Goal: Transaction & Acquisition: Obtain resource

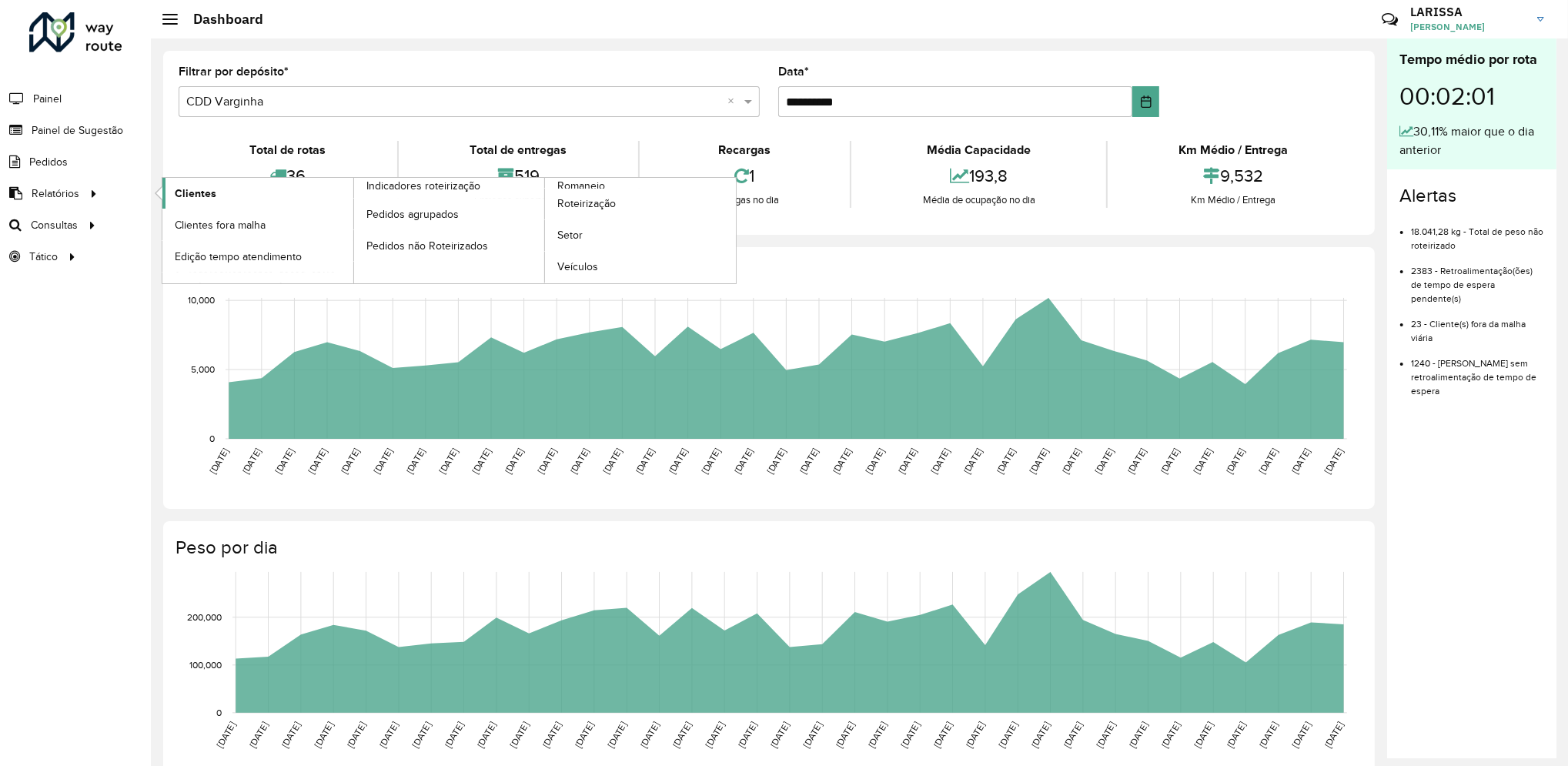
click at [182, 191] on span "Clientes" at bounding box center [196, 194] width 42 height 16
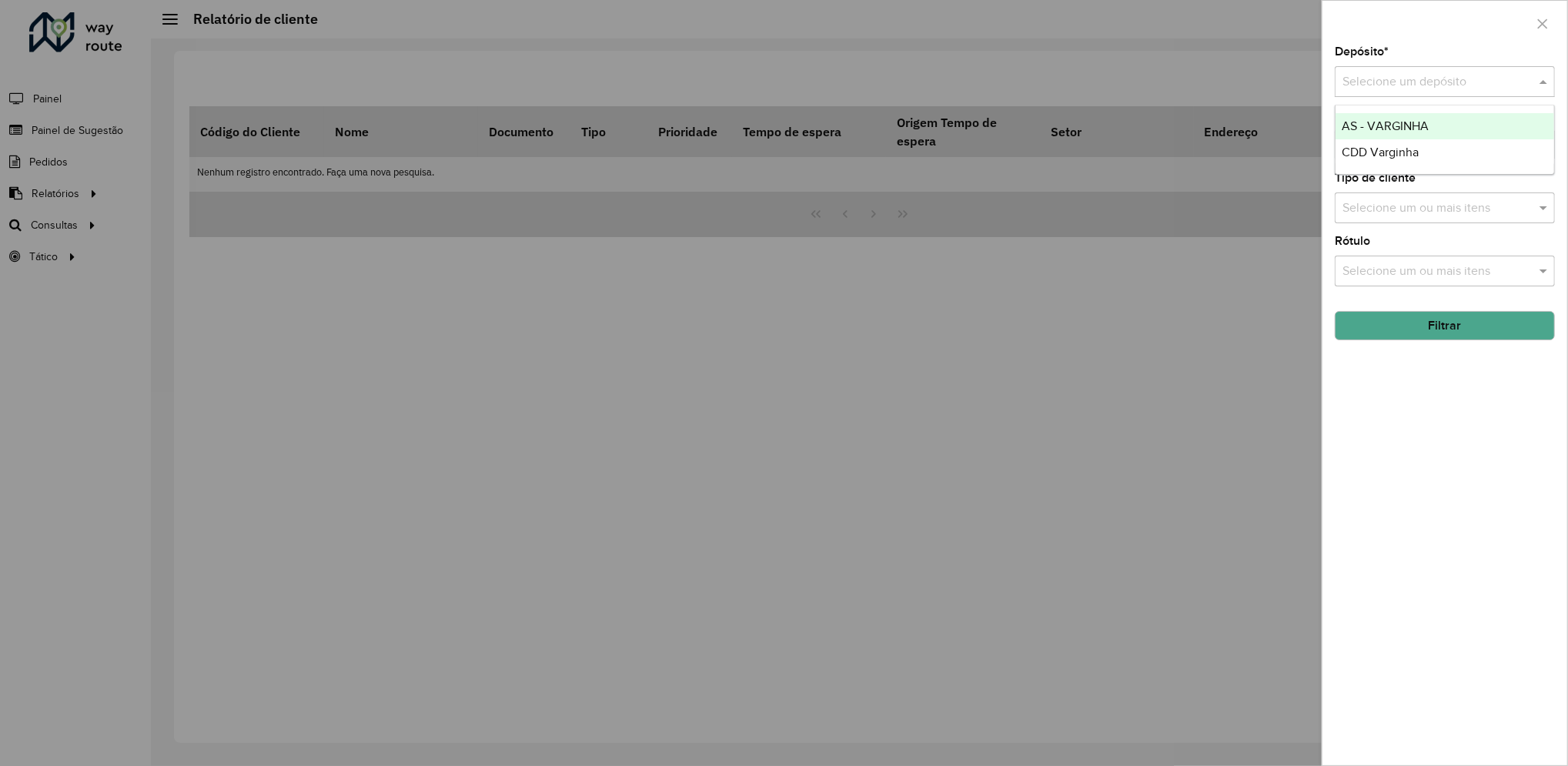
click at [1412, 75] on input "text" at bounding box center [1429, 82] width 174 height 18
click at [1389, 148] on span "CDD Varginha" at bounding box center [1380, 152] width 77 height 13
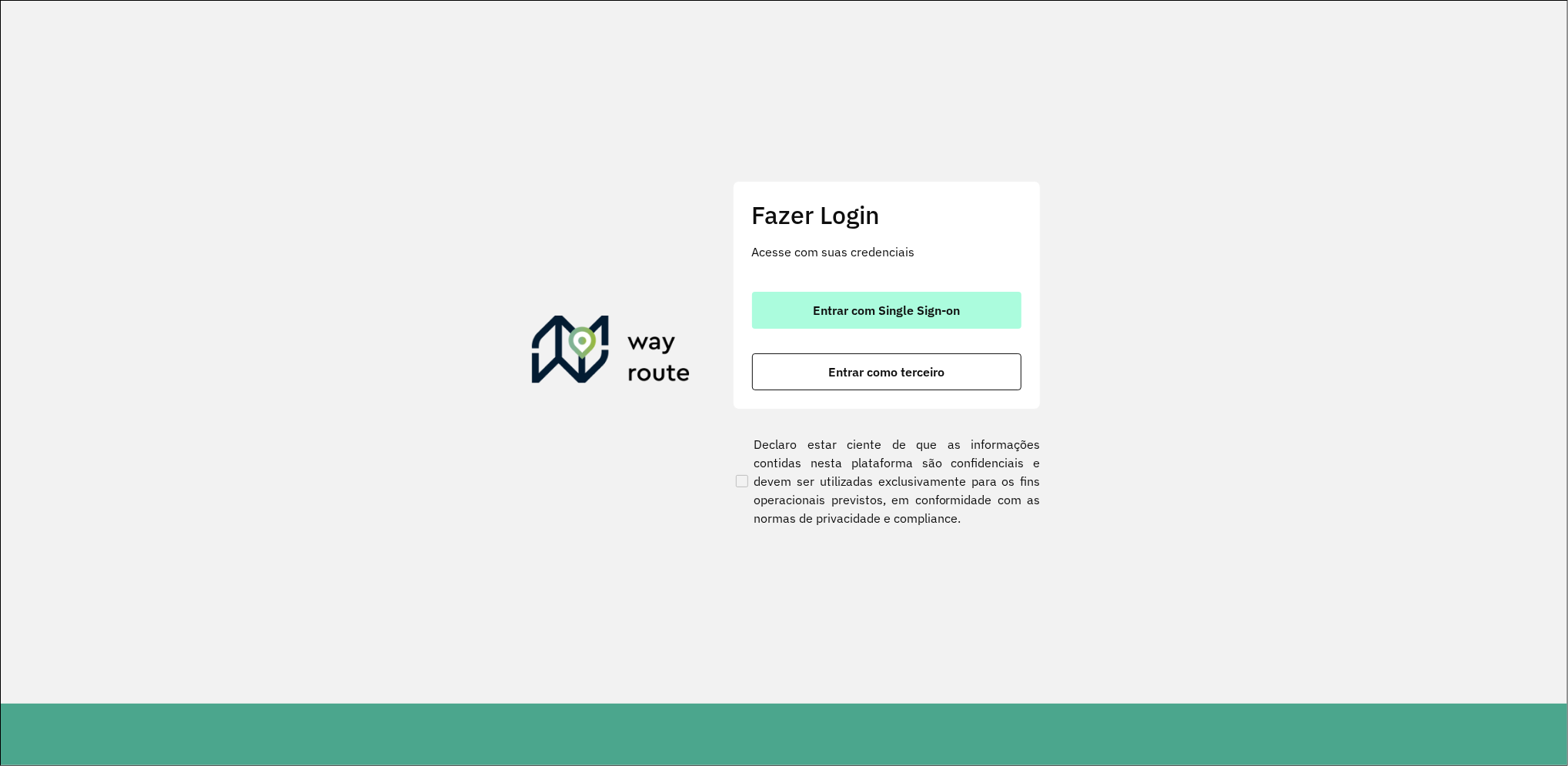
drag, startPoint x: 975, startPoint y: 334, endPoint x: 1015, endPoint y: 308, distance: 47.7
click at [1015, 308] on div "Entrar com Single Sign-on Entrar como terceiro" at bounding box center [886, 340] width 269 height 99
click at [1015, 308] on button "Entrar com Single Sign-on" at bounding box center [886, 310] width 269 height 37
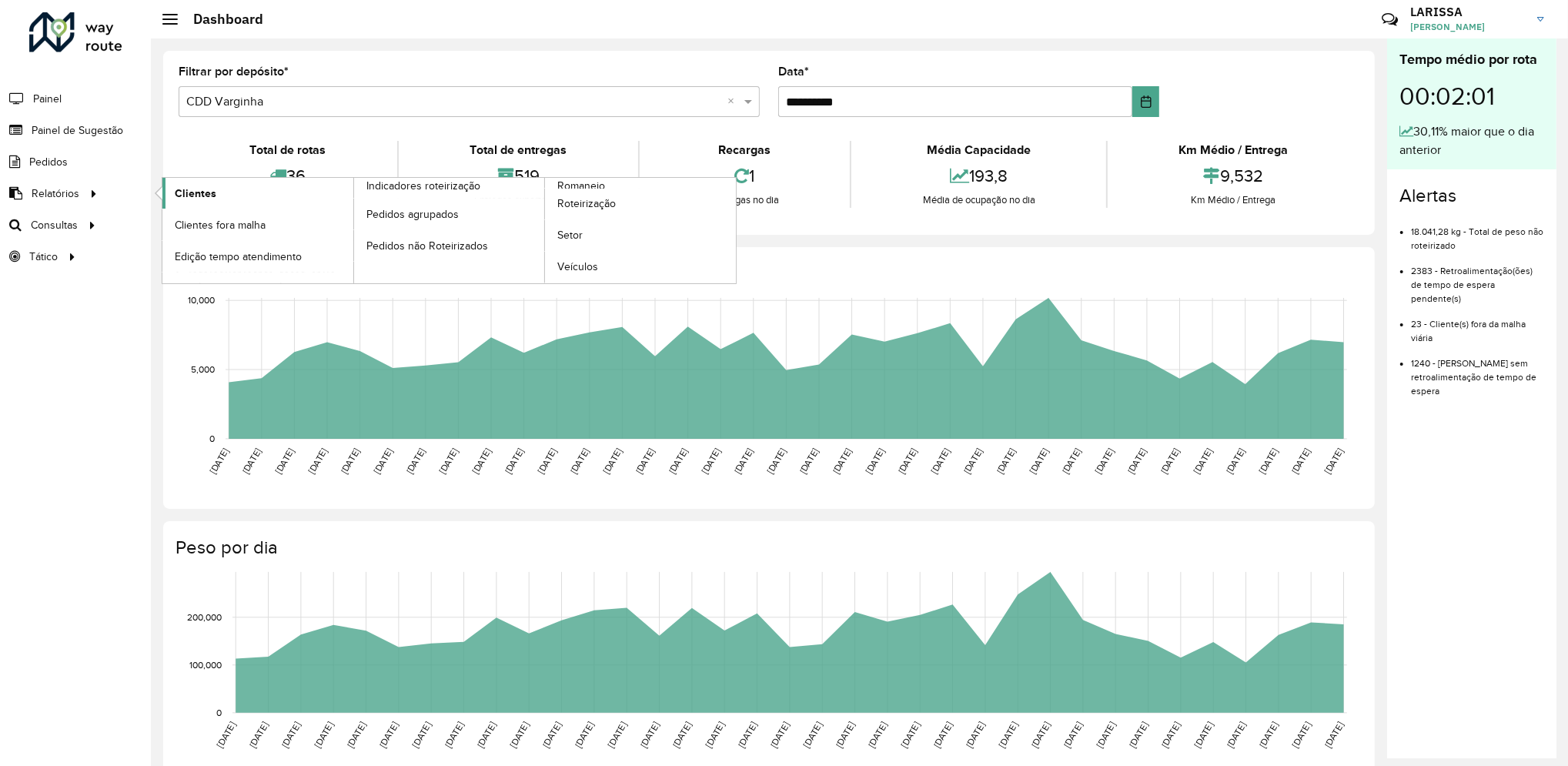
click at [203, 195] on span "Clientes" at bounding box center [196, 194] width 42 height 16
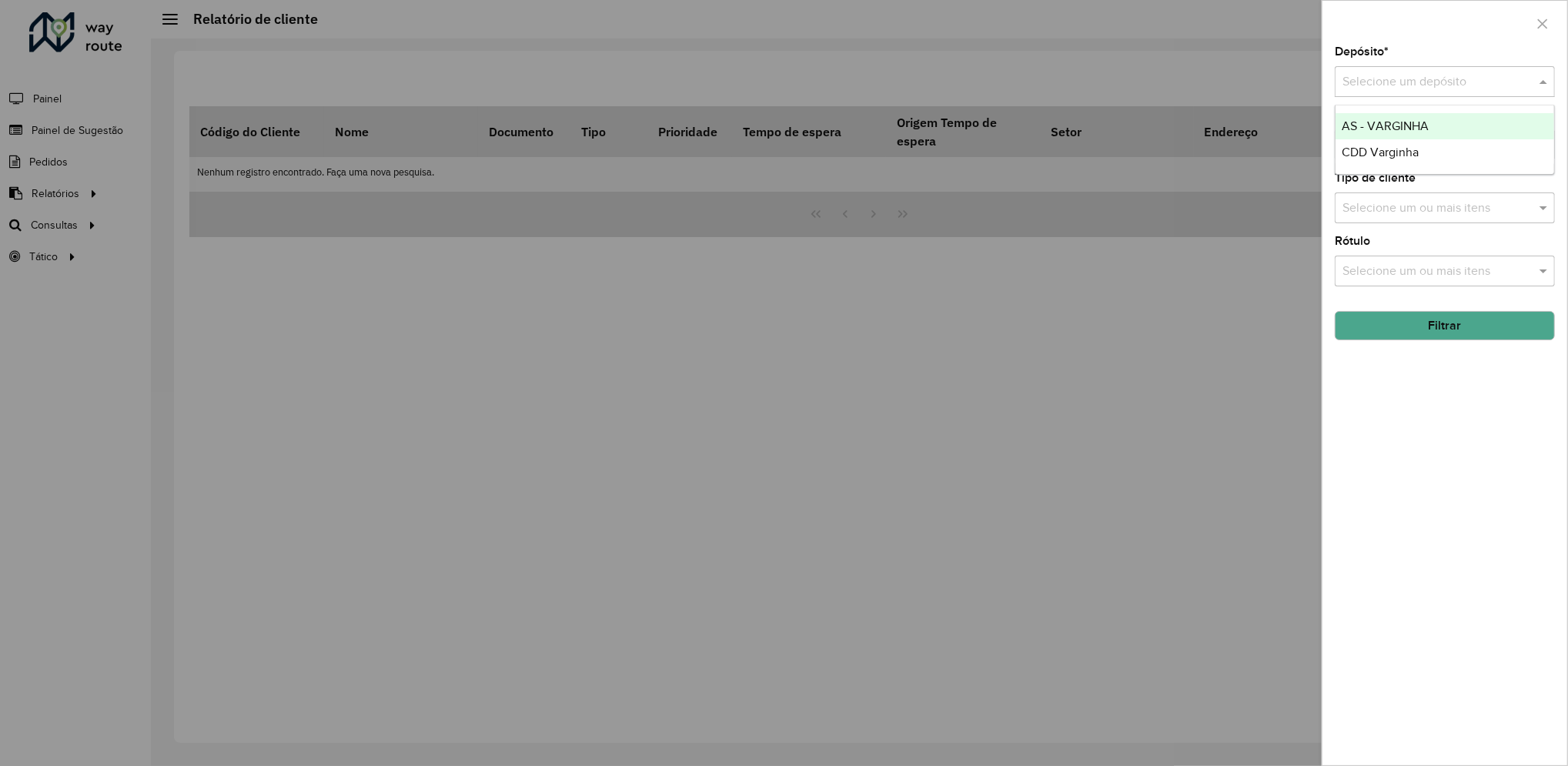
click at [1437, 88] on input "text" at bounding box center [1429, 82] width 174 height 18
click at [1393, 149] on span "CDD Varginha" at bounding box center [1380, 152] width 77 height 13
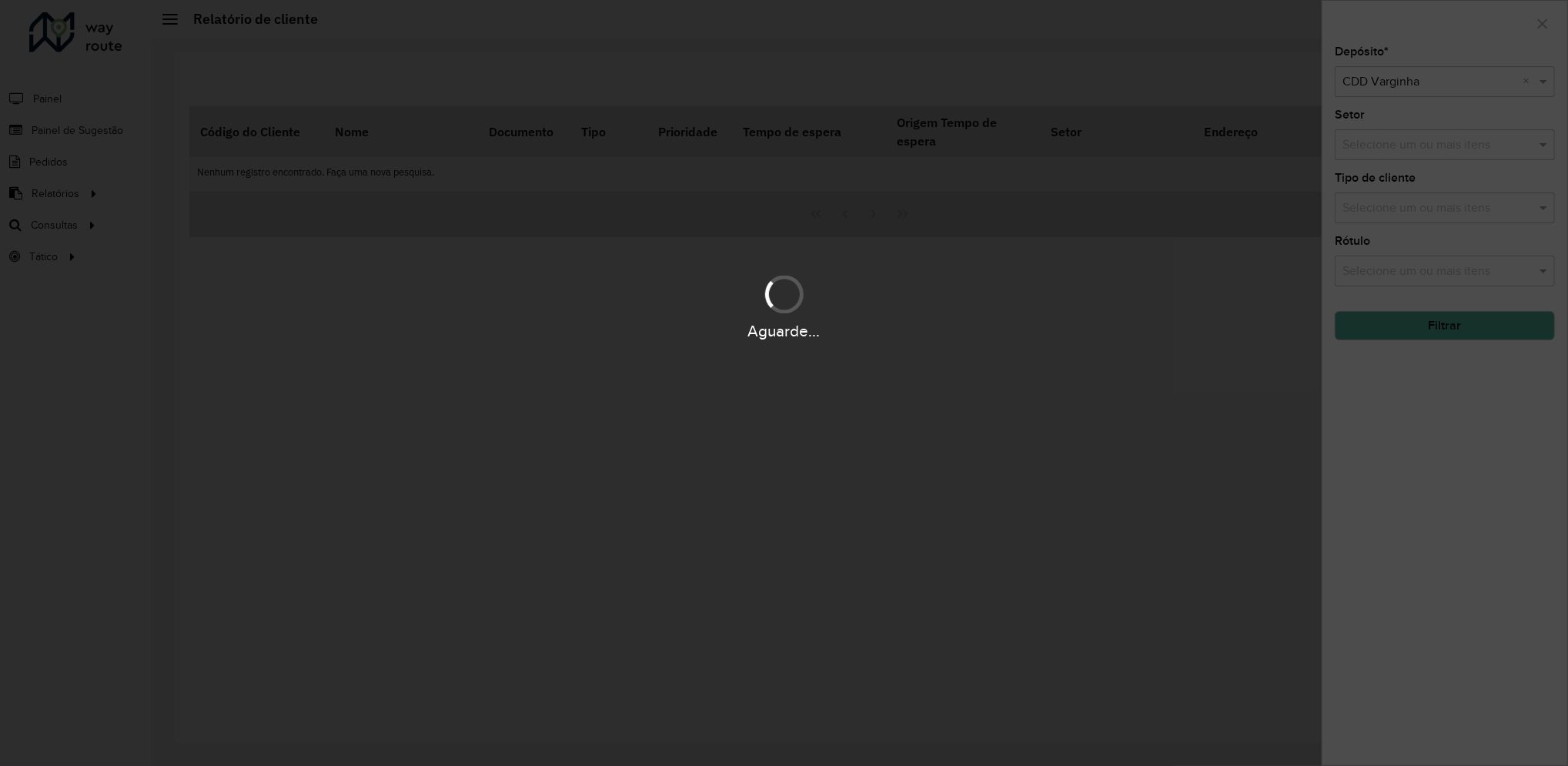
click at [1409, 324] on div "Aguarde..." at bounding box center [784, 330] width 1568 height 24
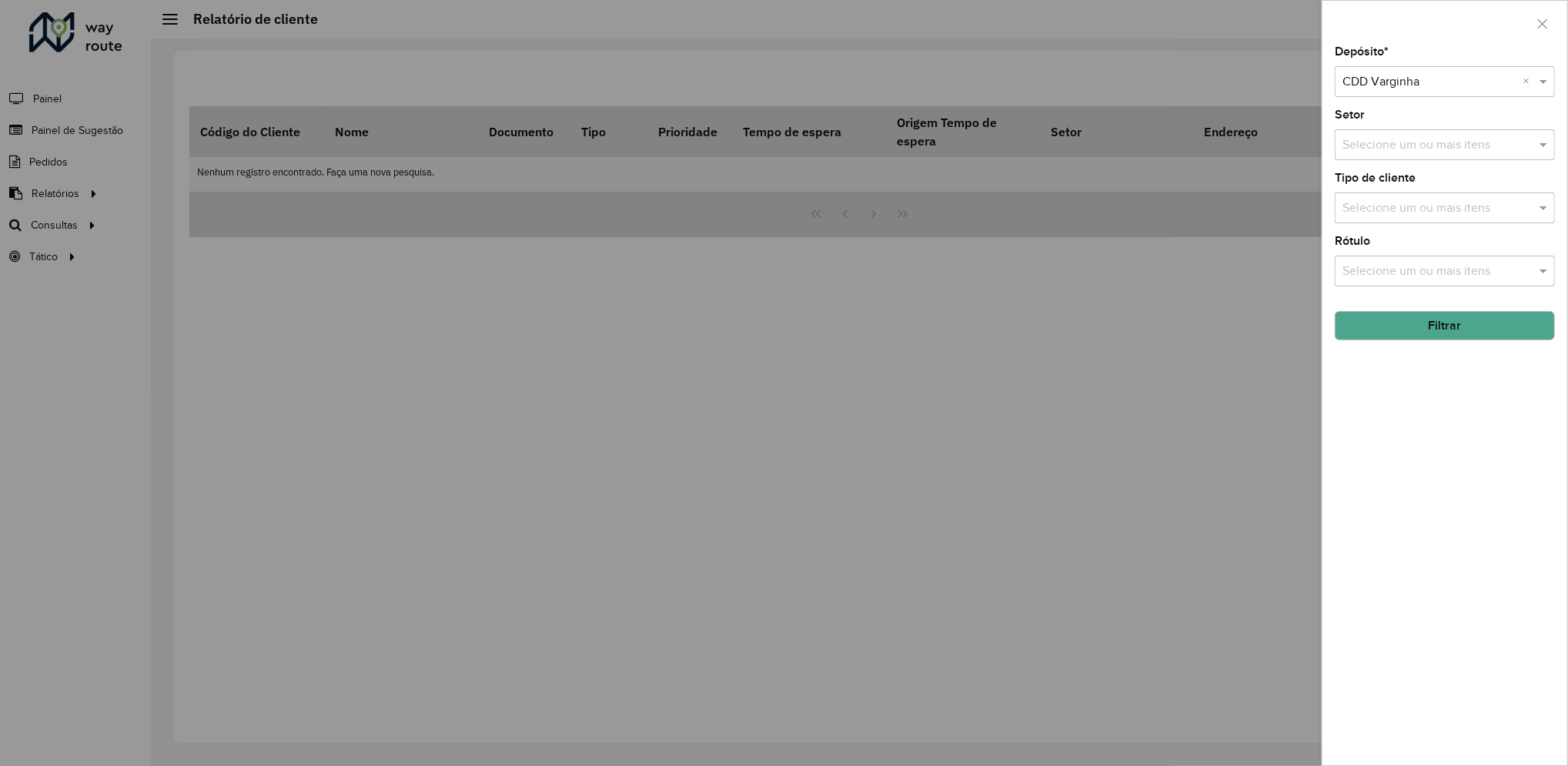
click at [1409, 324] on button "Filtrar" at bounding box center [1445, 325] width 220 height 29
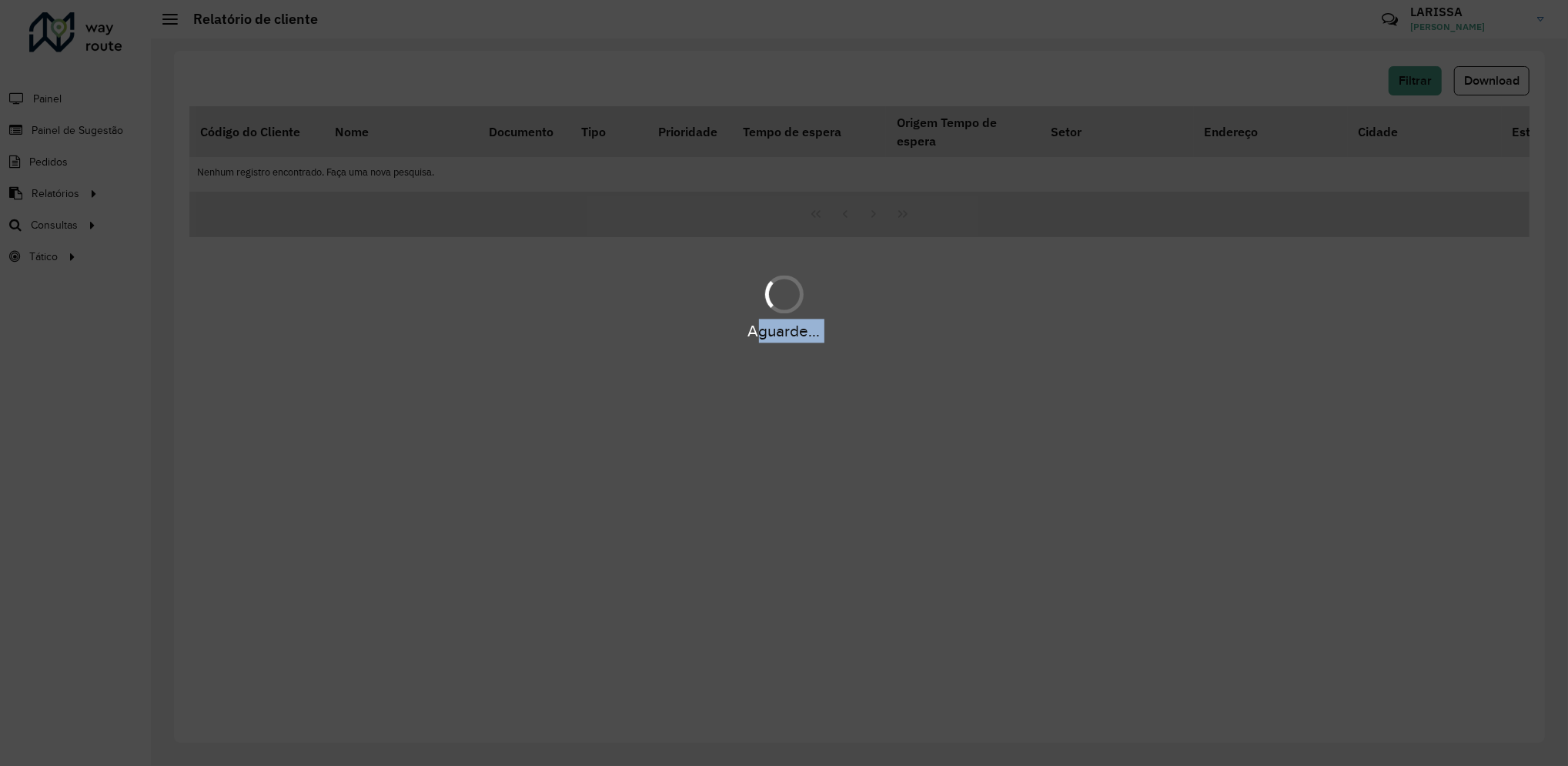
click at [1409, 324] on div "Aguarde..." at bounding box center [784, 330] width 1568 height 24
drag, startPoint x: 1409, startPoint y: 324, endPoint x: 1496, endPoint y: 82, distance: 257.2
click at [1496, 82] on div "Aguarde..." at bounding box center [784, 383] width 1568 height 766
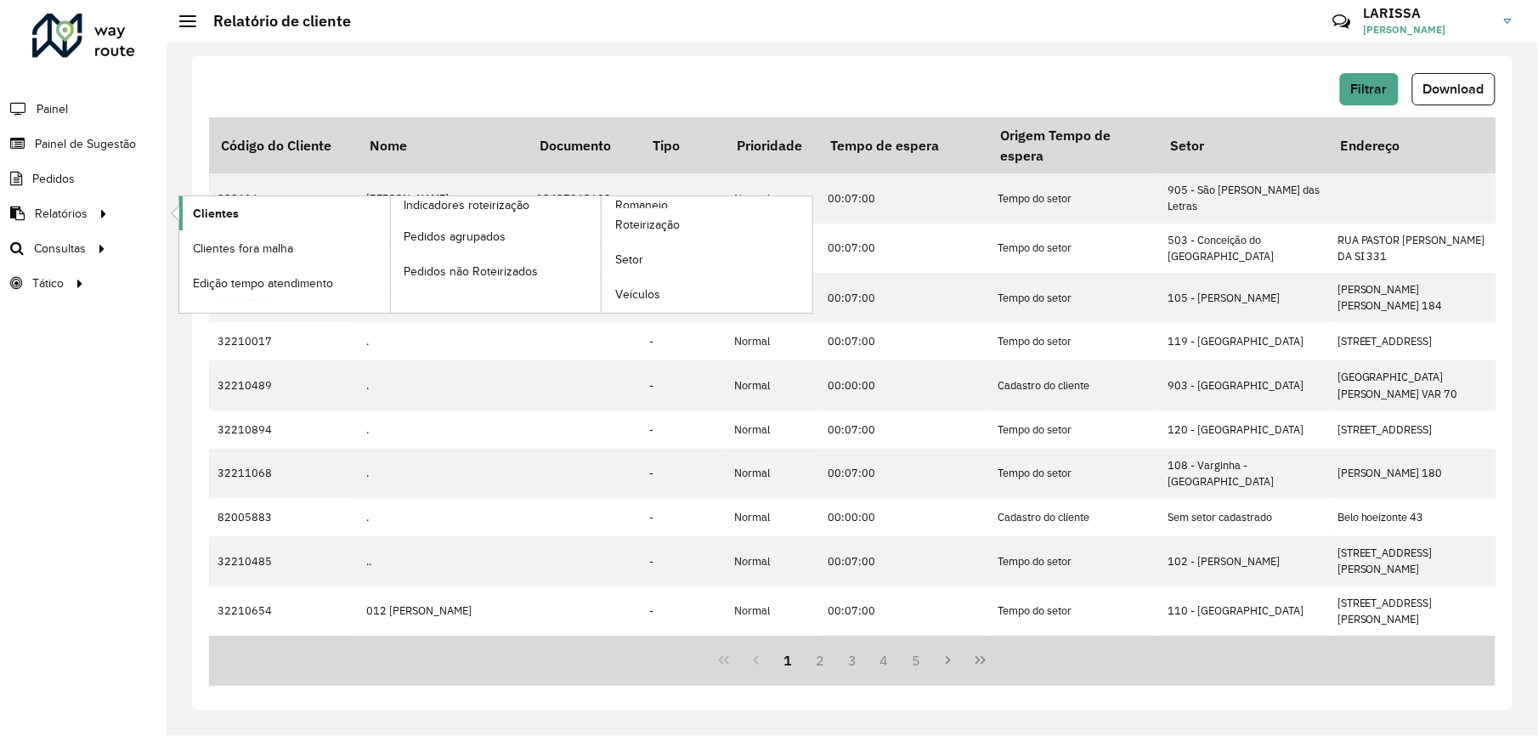
click at [224, 204] on link "Clientes" at bounding box center [284, 213] width 211 height 34
click at [246, 214] on link "Clientes" at bounding box center [284, 213] width 211 height 34
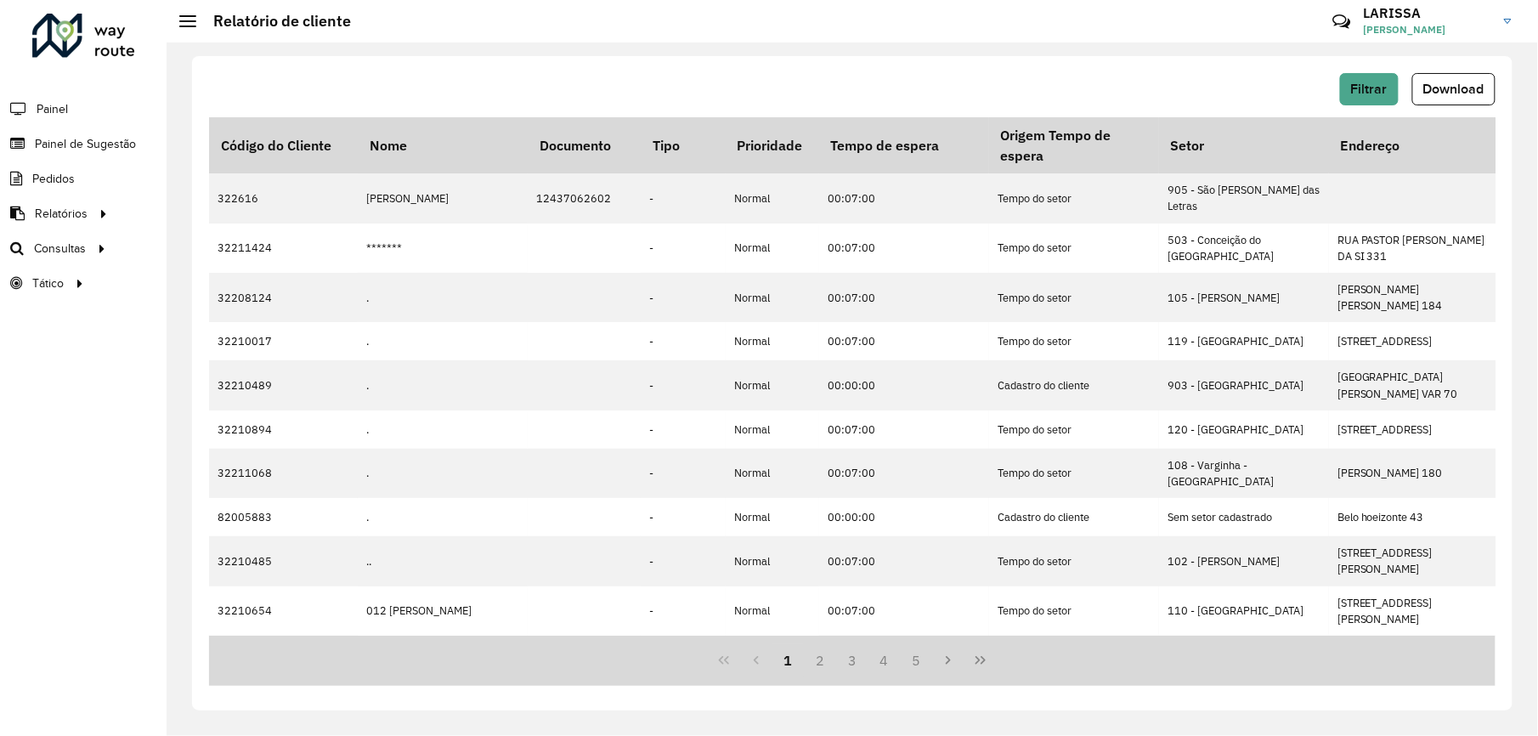
click at [1497, 89] on div "Filtrar Download Código do Cliente Nome Documento Tipo Prioridade Tempo de espe…" at bounding box center [852, 383] width 1321 height 654
click at [1477, 93] on span "Download" at bounding box center [1454, 89] width 61 height 14
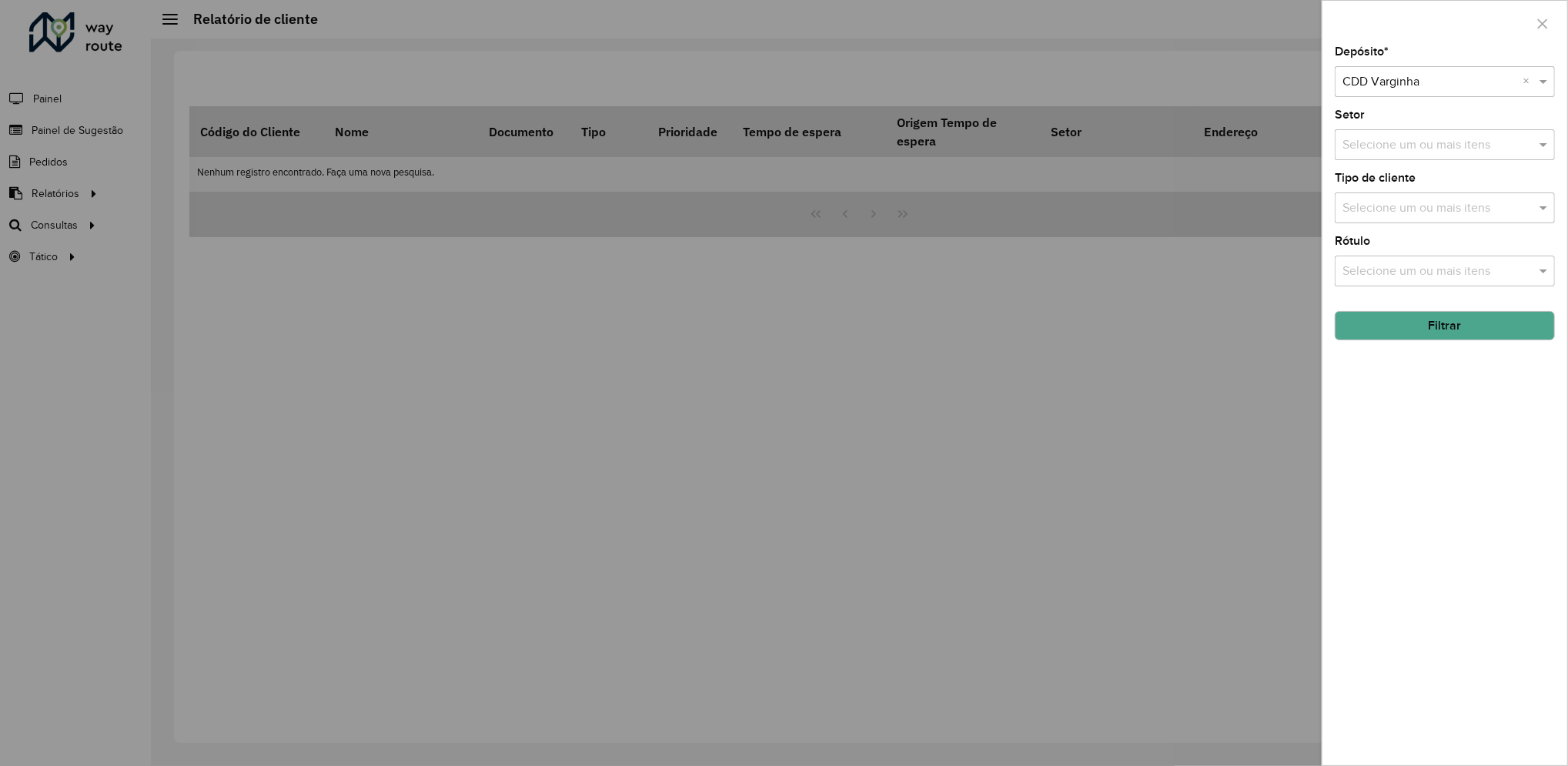
click at [1482, 326] on button "Filtrar" at bounding box center [1445, 325] width 220 height 29
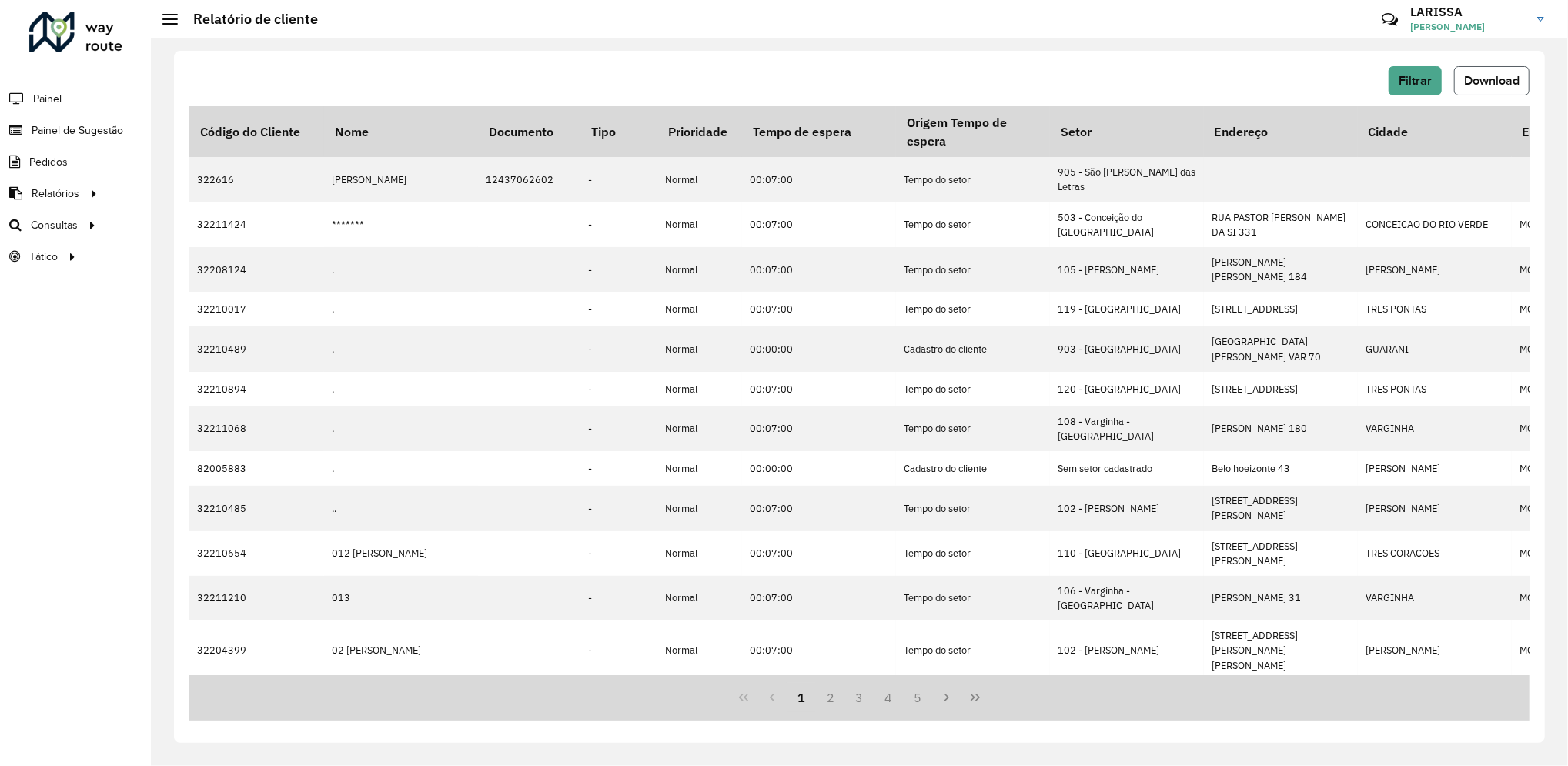
click at [1491, 77] on span "Download" at bounding box center [1492, 81] width 55 height 13
